Goal: Find specific page/section: Find specific page/section

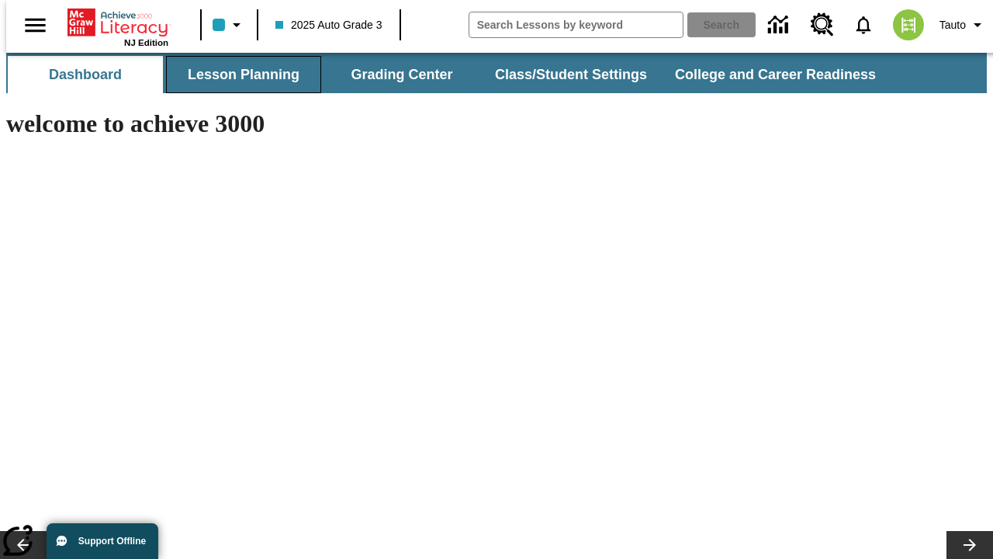
click at [237, 74] on button "Lesson Planning" at bounding box center [243, 74] width 155 height 37
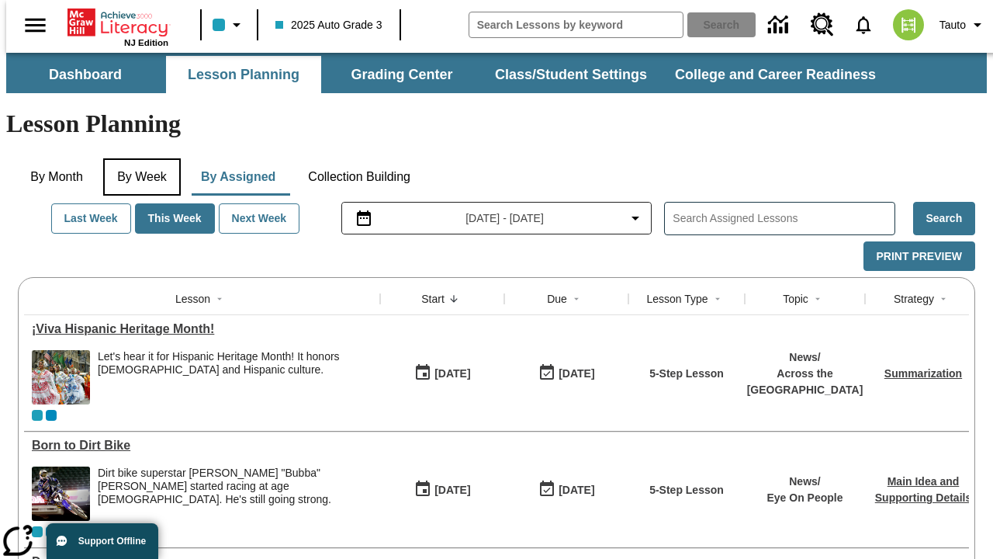
click at [139, 158] on button "By Week" at bounding box center [142, 176] width 78 height 37
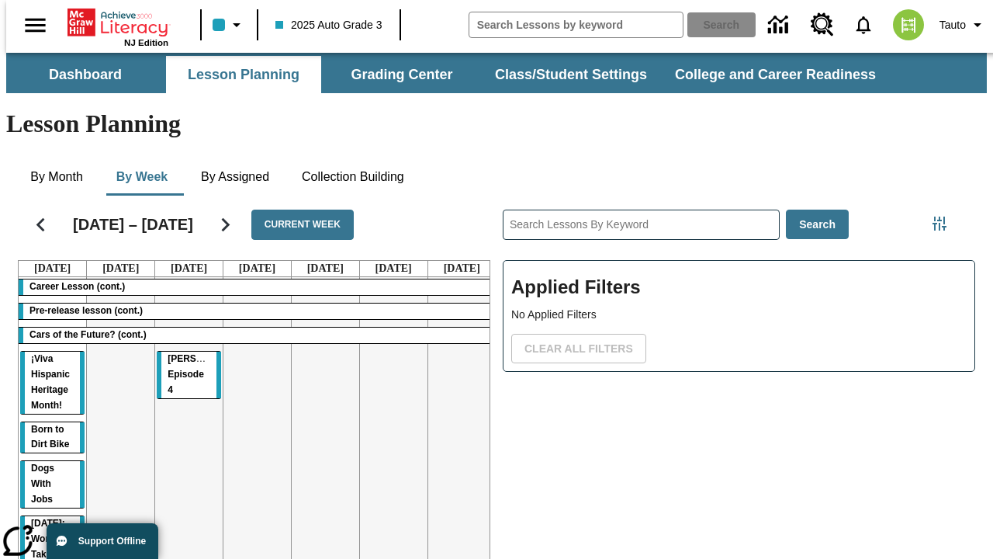
click at [455, 389] on tr "Career Lesson (cont.) Pre-release lesson (cont.) Cars of the Future? (cont.) ¡V…" at bounding box center [257, 509] width 477 height 464
